Goal: Transaction & Acquisition: Purchase product/service

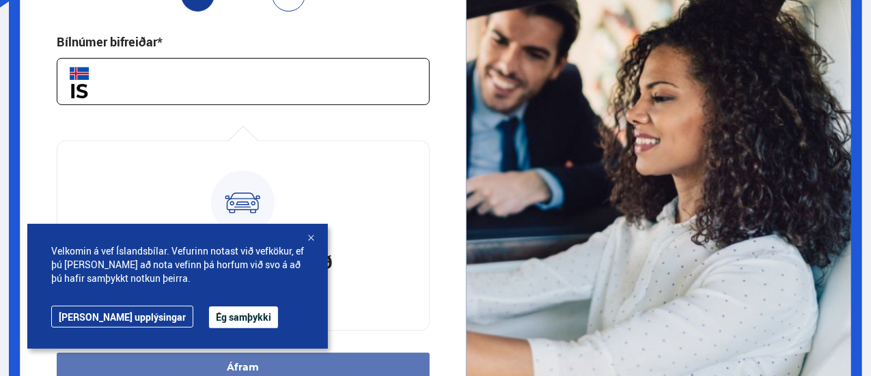
scroll to position [611, 0]
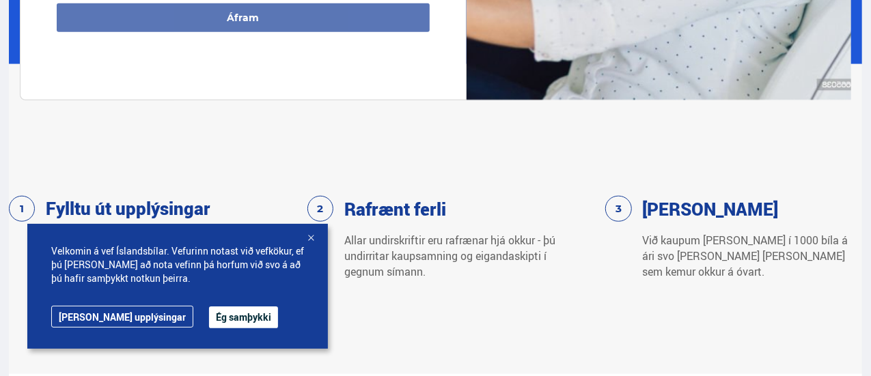
click at [318, 214] on div "Rafrænt ferli" at bounding box center [411, 209] width 208 height 26
click at [319, 208] on div "Rafrænt ferli" at bounding box center [411, 209] width 208 height 26
drag, startPoint x: 181, startPoint y: 320, endPoint x: 189, endPoint y: 303, distance: 18.9
click at [189, 303] on div "Velkomin á vef Íslandsbílar. Vefurinn notast við vefkökur, ef þú heldur áfram a…" at bounding box center [177, 286] width 301 height 125
drag, startPoint x: 189, startPoint y: 303, endPoint x: 187, endPoint y: 320, distance: 17.2
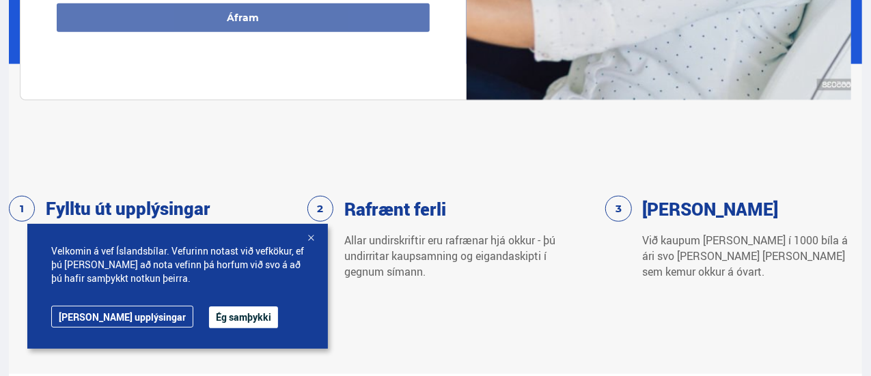
click at [187, 320] on div "Velkomin á vef Íslandsbílar. Vefurinn notast við vefkökur, ef þú heldur áfram a…" at bounding box center [177, 286] width 301 height 125
click at [209, 320] on button "Ég samþykki" at bounding box center [243, 318] width 69 height 22
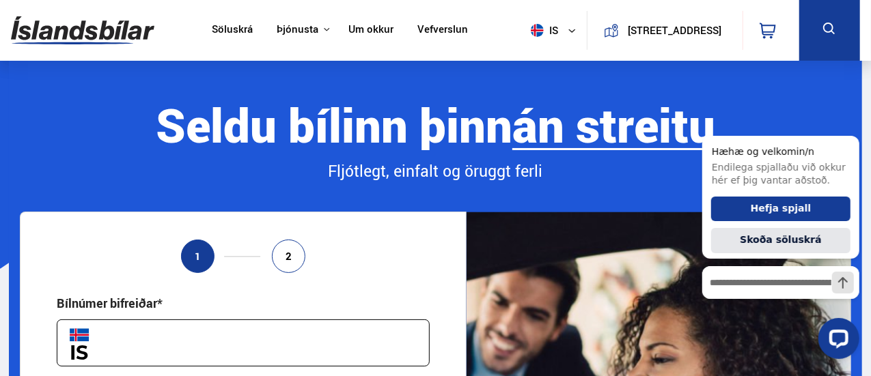
scroll to position [0, 0]
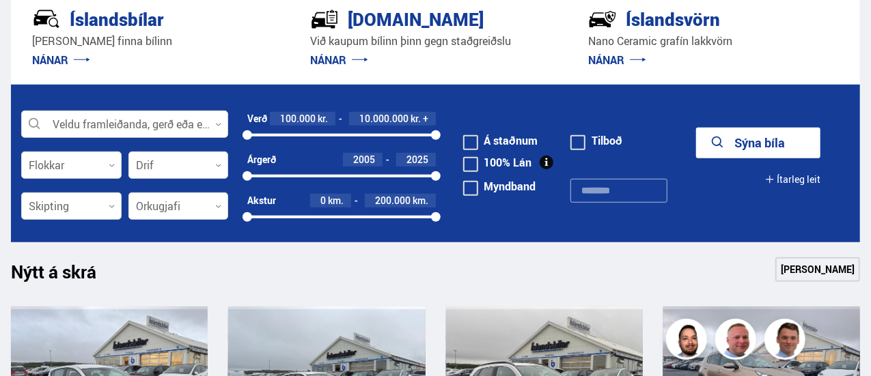
scroll to position [332, 0]
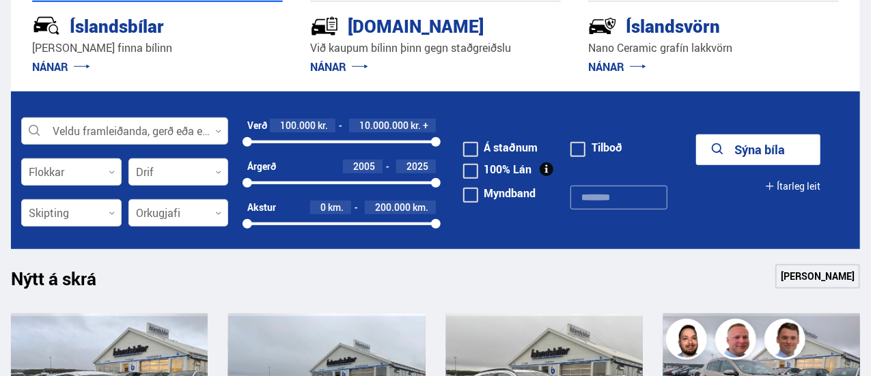
click at [119, 132] on div at bounding box center [124, 131] width 207 height 27
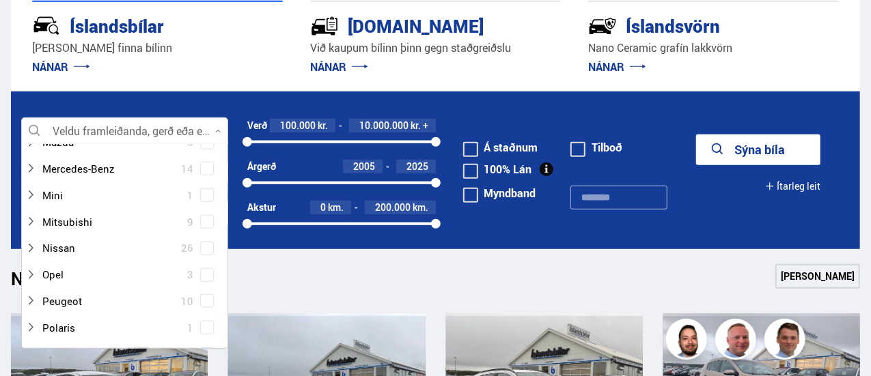
scroll to position [654, 0]
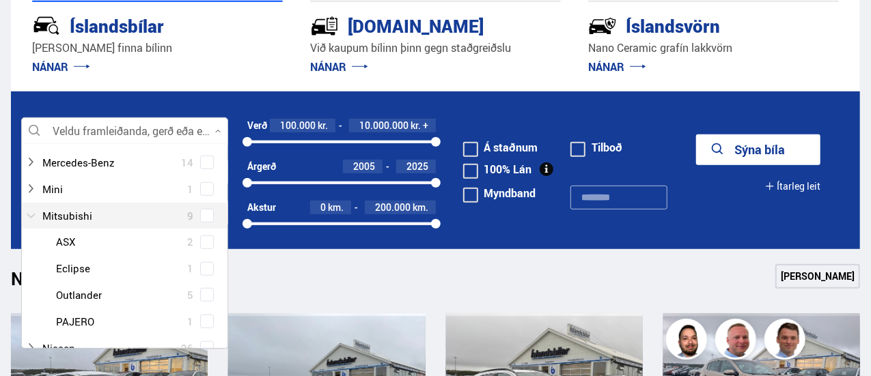
click at [90, 212] on div at bounding box center [110, 216] width 171 height 20
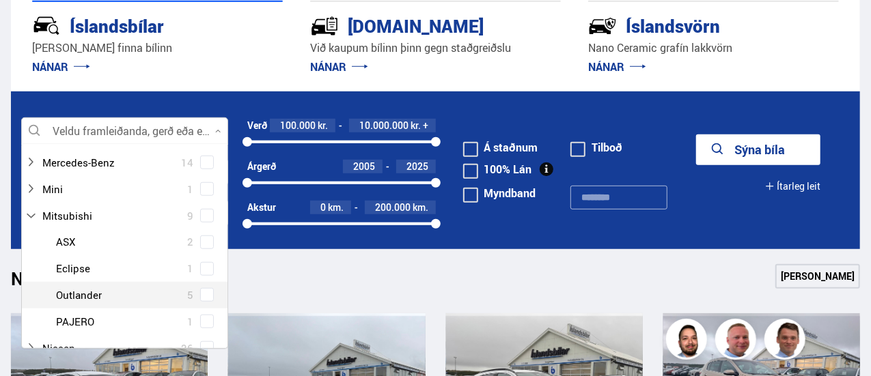
click at [98, 289] on div at bounding box center [138, 296] width 171 height 20
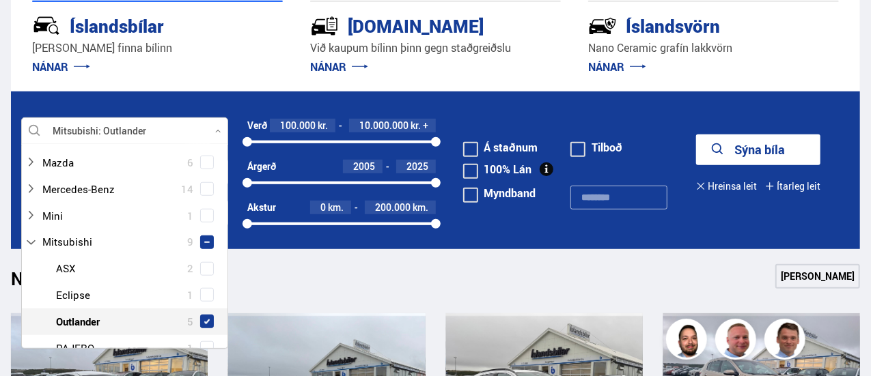
click at [204, 319] on span at bounding box center [206, 321] width 5 height 5
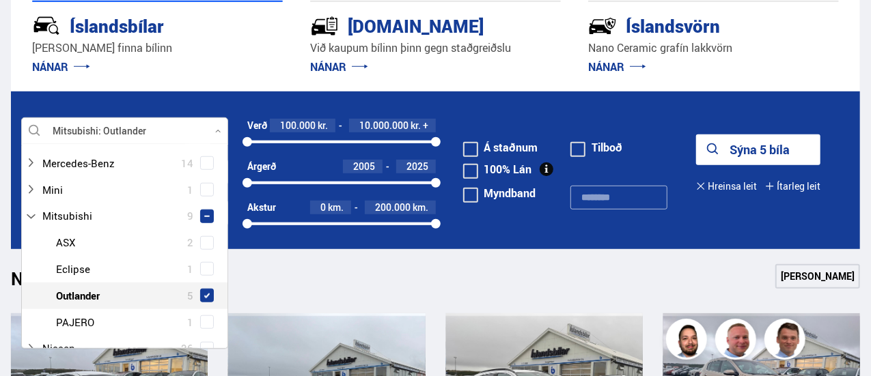
scroll to position [0, 0]
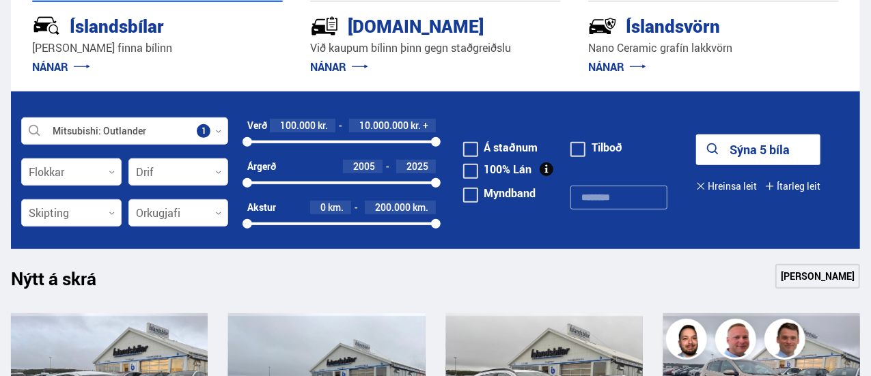
click at [799, 273] on link "[PERSON_NAME]" at bounding box center [817, 276] width 85 height 25
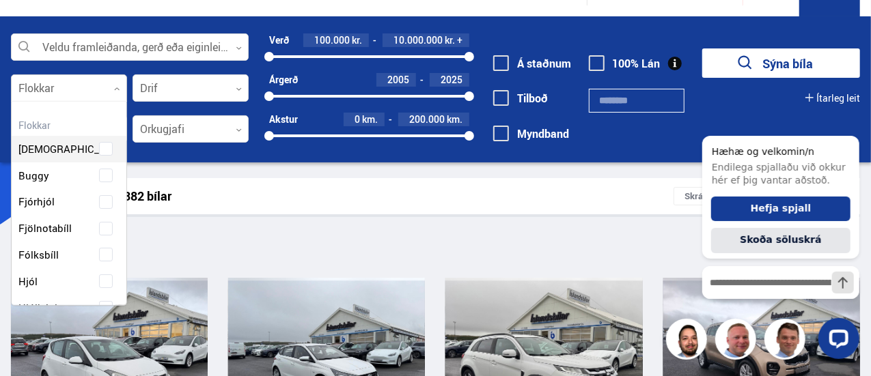
scroll to position [204, 112]
click at [115, 90] on icon at bounding box center [117, 89] width 6 height 6
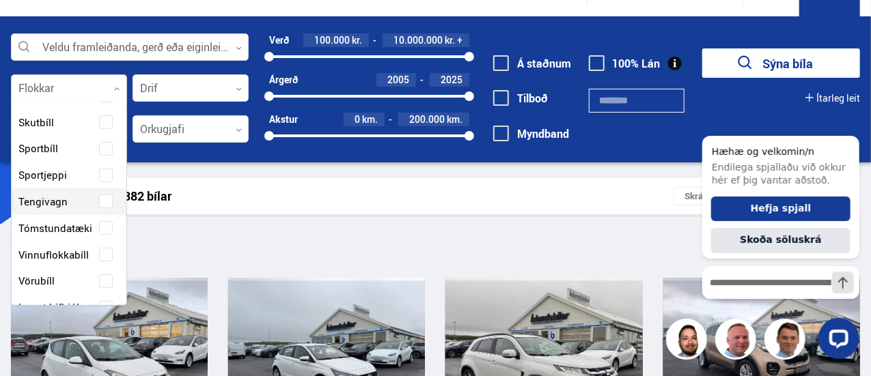
scroll to position [342, 0]
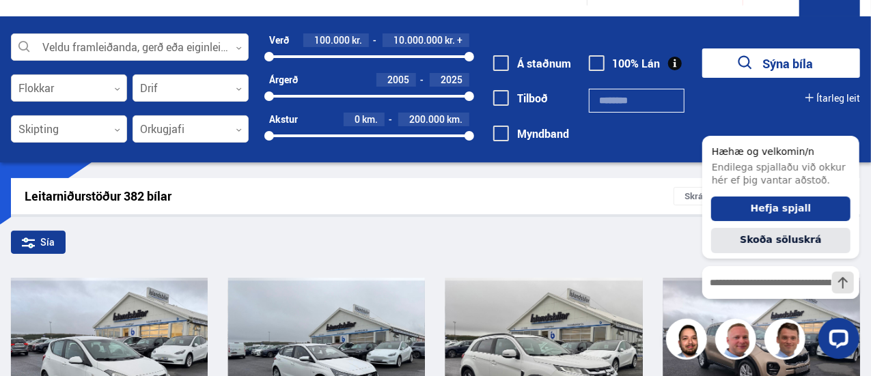
click at [116, 84] on div at bounding box center [69, 88] width 116 height 27
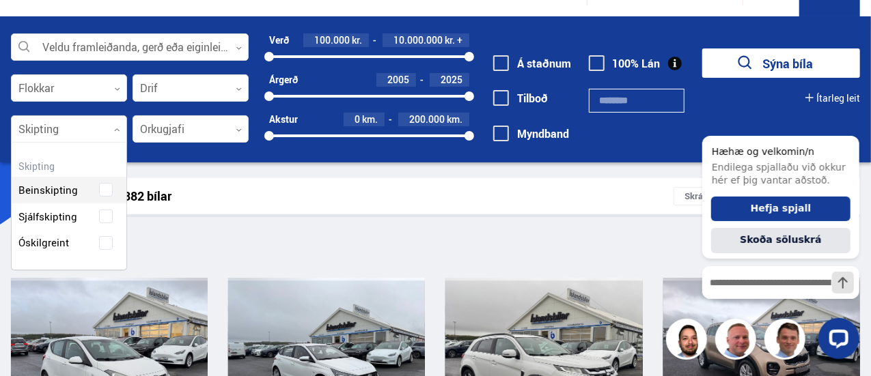
scroll to position [127, 115]
click at [98, 139] on div at bounding box center [69, 129] width 116 height 27
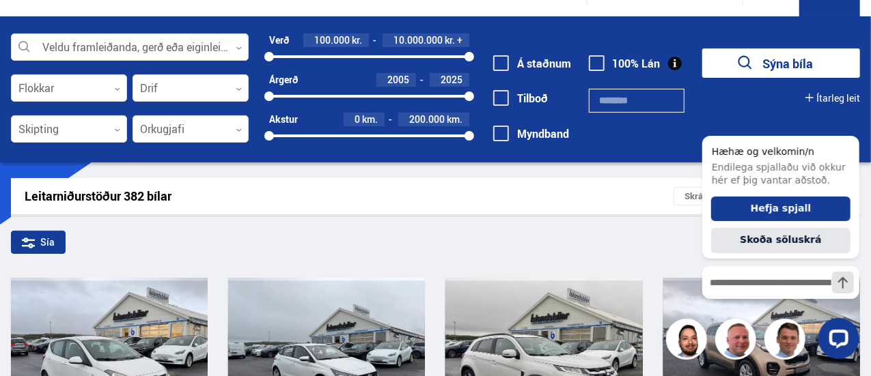
drag, startPoint x: 98, startPoint y: 139, endPoint x: 180, endPoint y: 17, distance: 146.6
click at [180, 17] on div "Veldu framleiðanda, gerð eða eiginleika 0 Flokkar 0 Drif 0 Skipting 0 Orkugjafi…" at bounding box center [435, 89] width 871 height 146
click at [172, 42] on div at bounding box center [130, 47] width 238 height 27
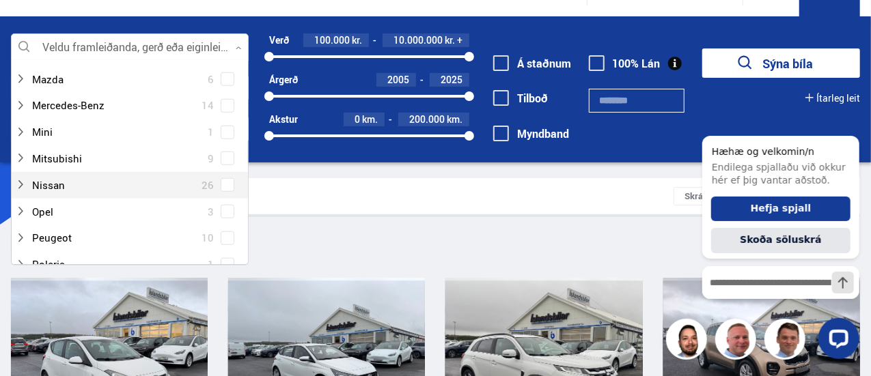
scroll to position [643, 0]
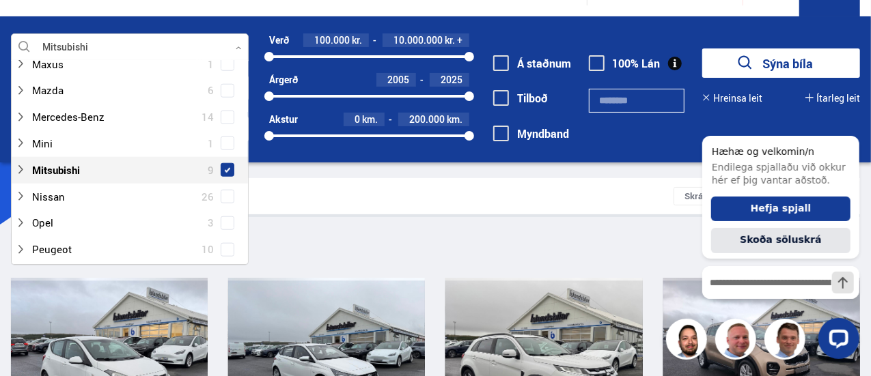
click at [222, 163] on span at bounding box center [228, 170] width 14 height 14
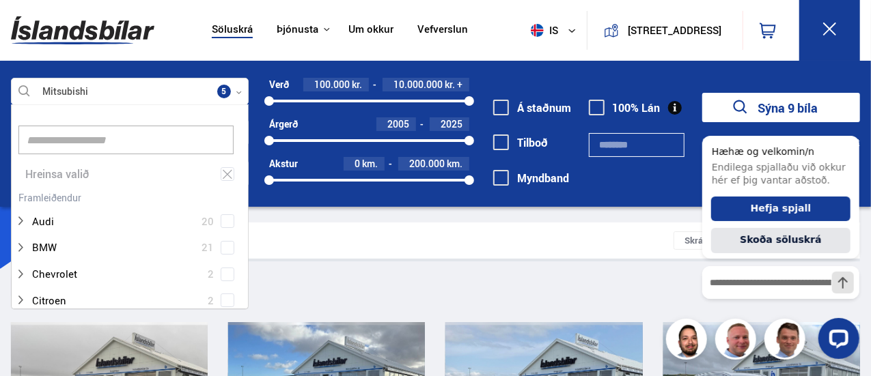
click at [426, 253] on div "Leitarniðurstöður 9 bílar Skráð á [GEOGRAPHIC_DATA]" at bounding box center [435, 241] width 849 height 36
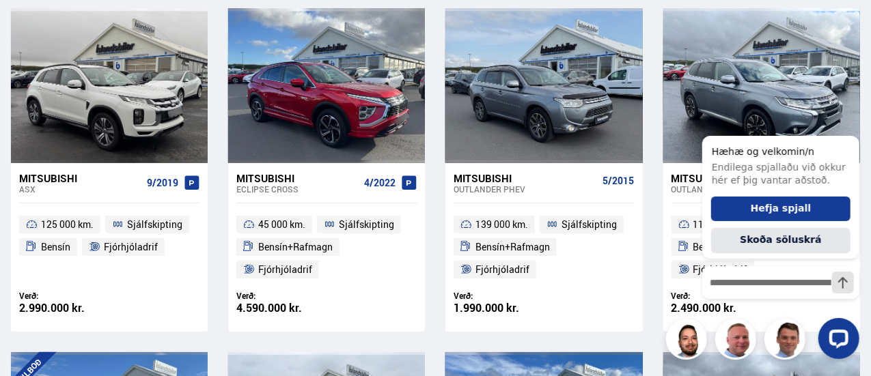
scroll to position [316, 0]
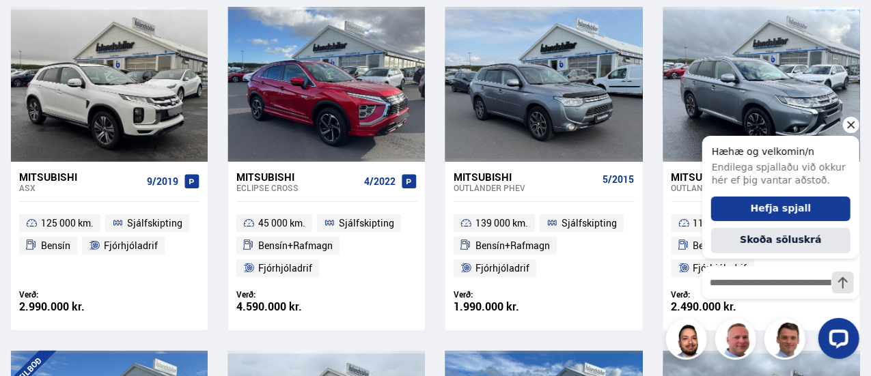
click at [855, 124] on icon "Hide greeting" at bounding box center [850, 124] width 16 height 16
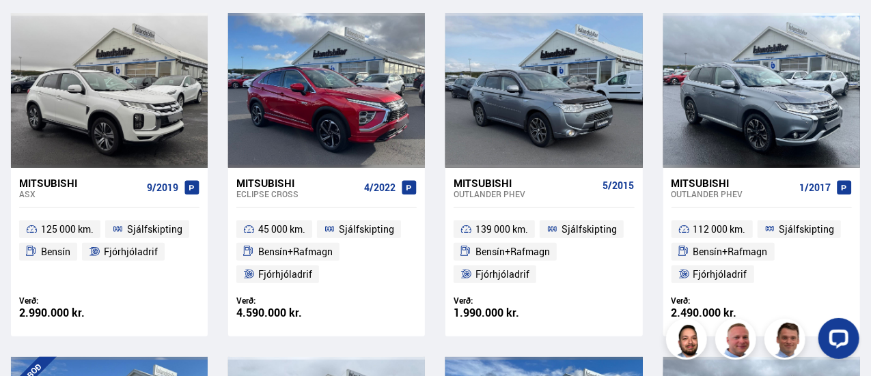
scroll to position [371, 0]
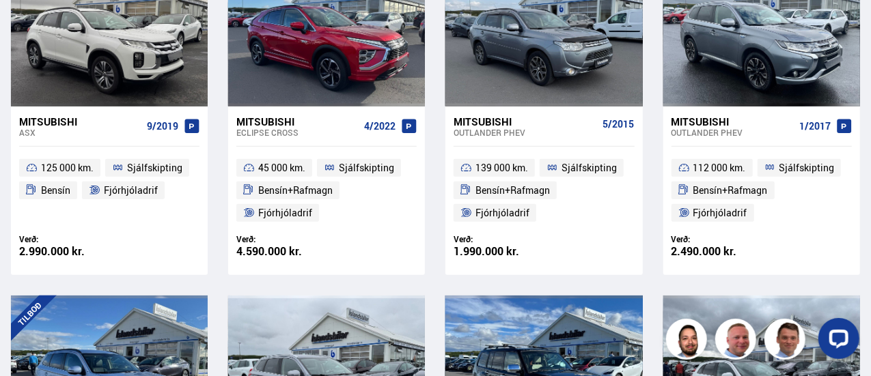
drag, startPoint x: 697, startPoint y: 119, endPoint x: 767, endPoint y: 128, distance: 70.3
click at [767, 128] on div "Outlander PHEV" at bounding box center [733, 133] width 122 height 10
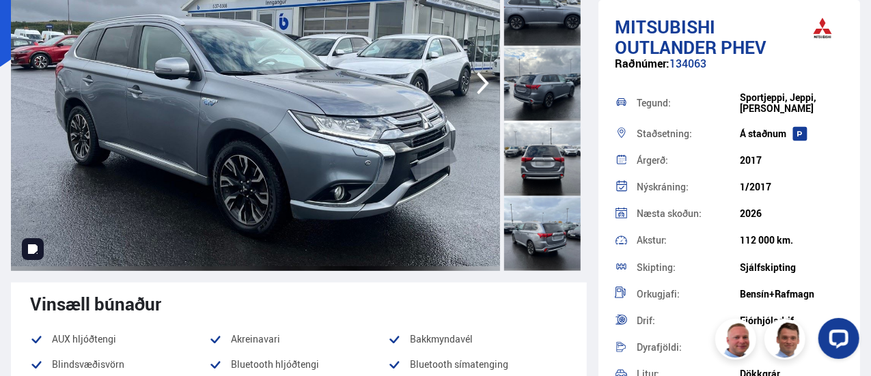
scroll to position [203, 0]
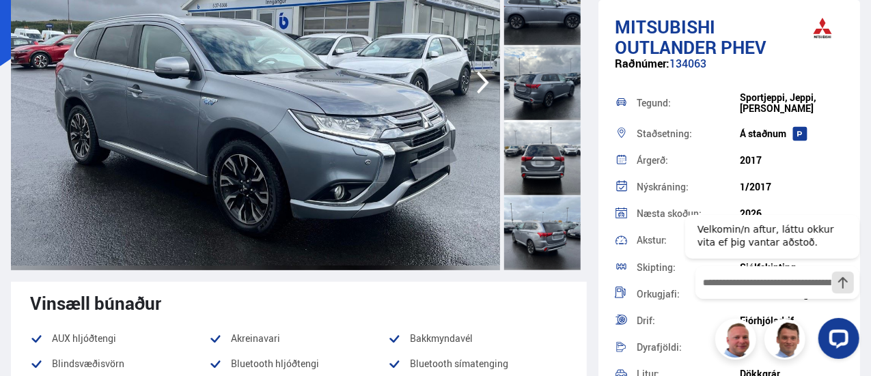
click at [301, 310] on div "Vinsæll búnaður" at bounding box center [299, 303] width 538 height 20
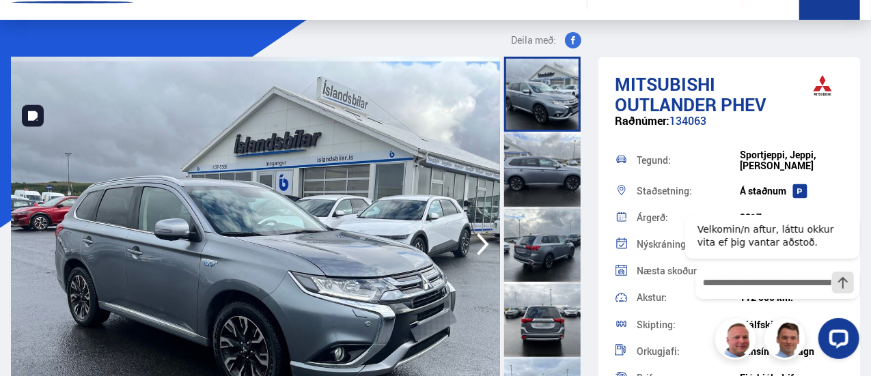
scroll to position [0, 0]
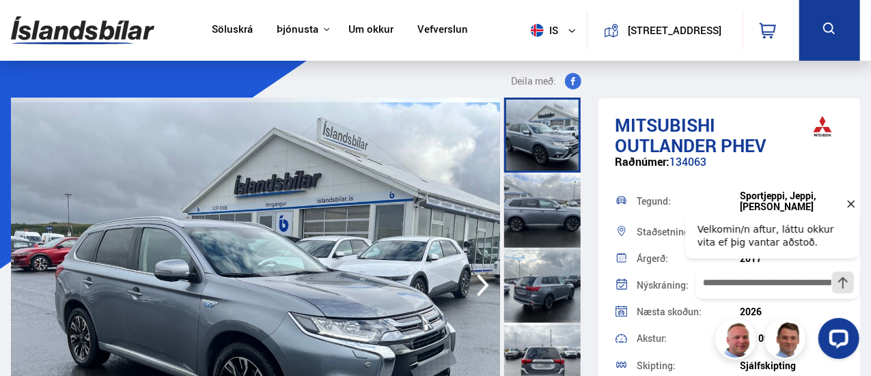
click at [850, 206] on icon "Hide greeting" at bounding box center [850, 203] width 16 height 16
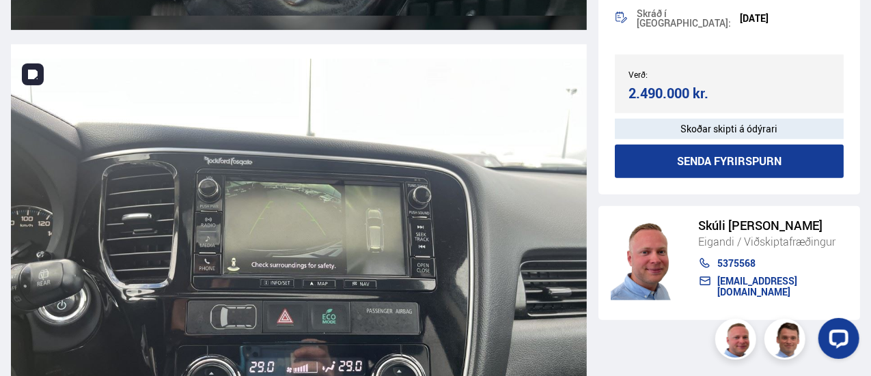
scroll to position [13511, 0]
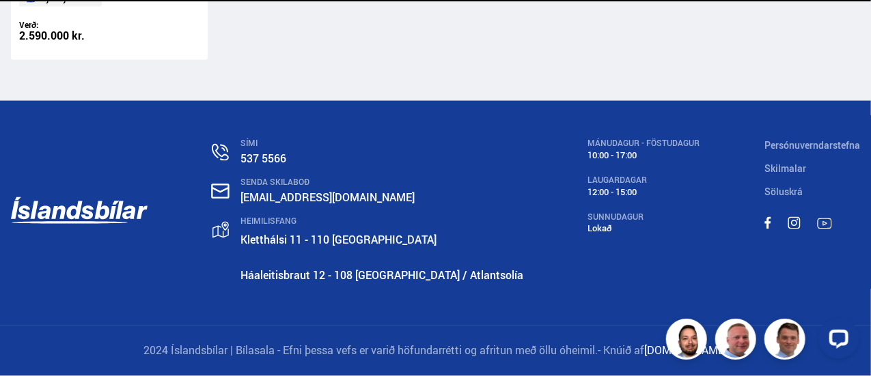
scroll to position [518, 0]
